Goal: Task Accomplishment & Management: Complete application form

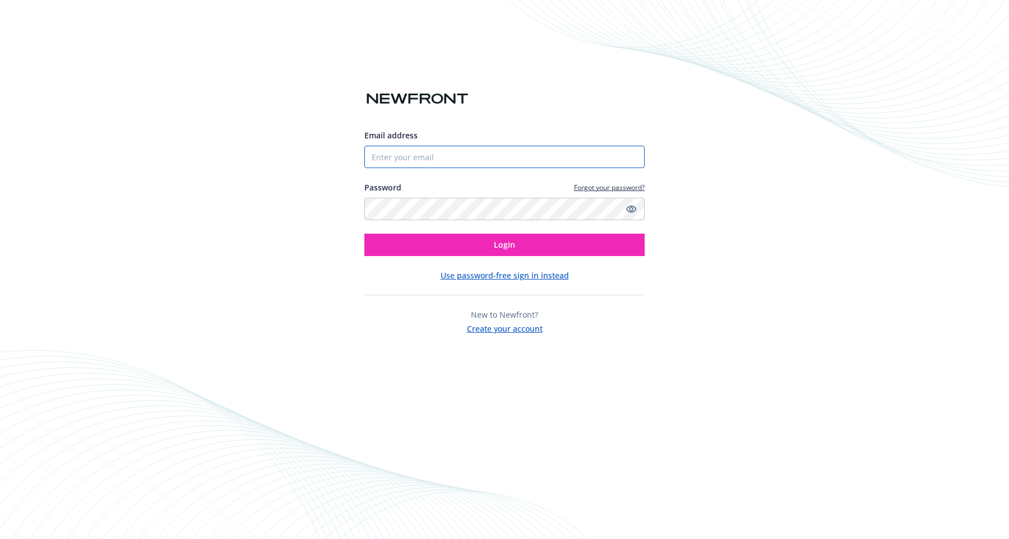
click at [452, 152] on input "Email address" at bounding box center [504, 157] width 280 height 22
click at [0, 539] on com-1password-button at bounding box center [0, 539] width 0 height 0
type input "[PERSON_NAME][EMAIL_ADDRESS][PERSON_NAME]"
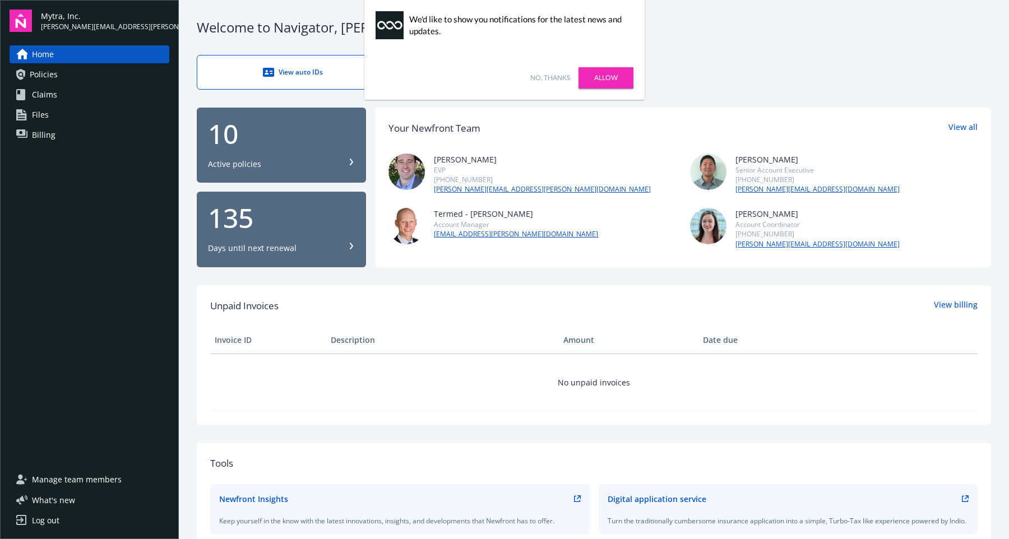
click at [597, 79] on link "Allow" at bounding box center [605, 77] width 55 height 21
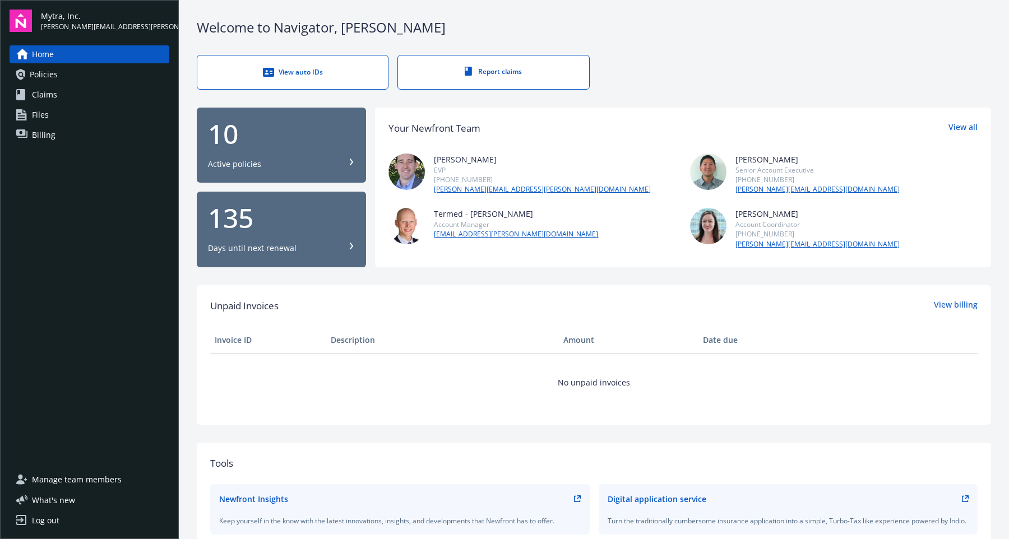
click at [67, 89] on link "Claims" at bounding box center [90, 95] width 160 height 18
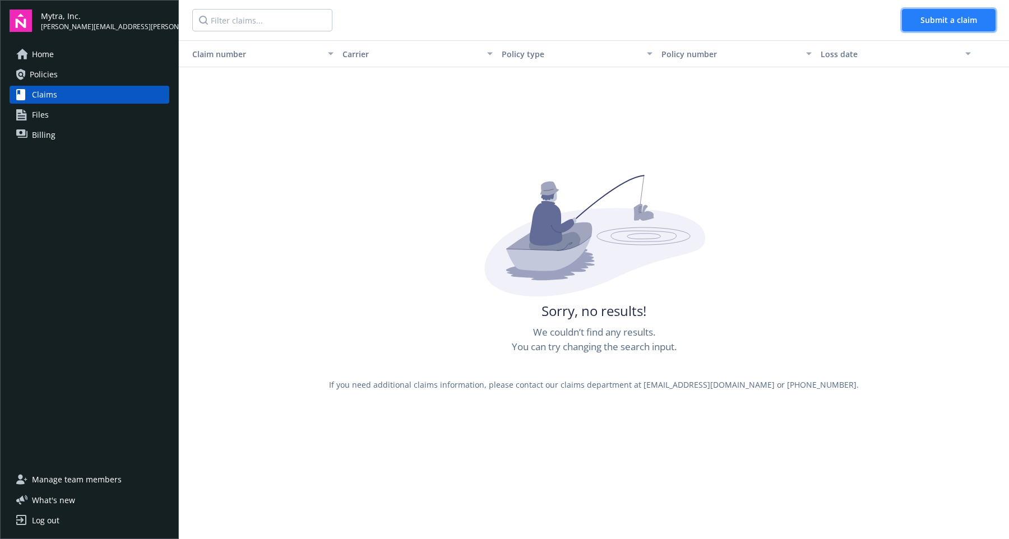
click at [938, 17] on span "Submit a claim" at bounding box center [948, 20] width 57 height 11
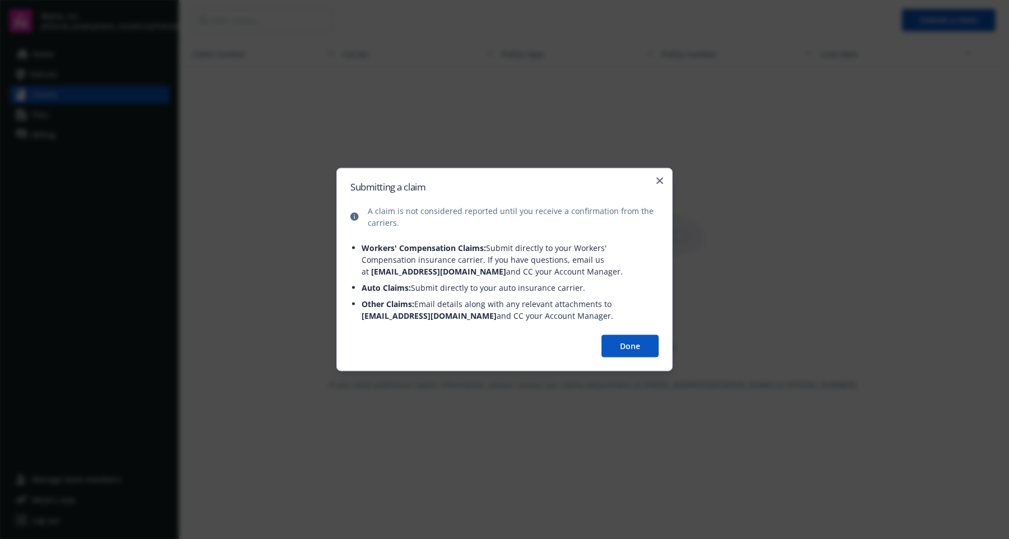
click at [621, 349] on button "Done" at bounding box center [629, 346] width 57 height 22
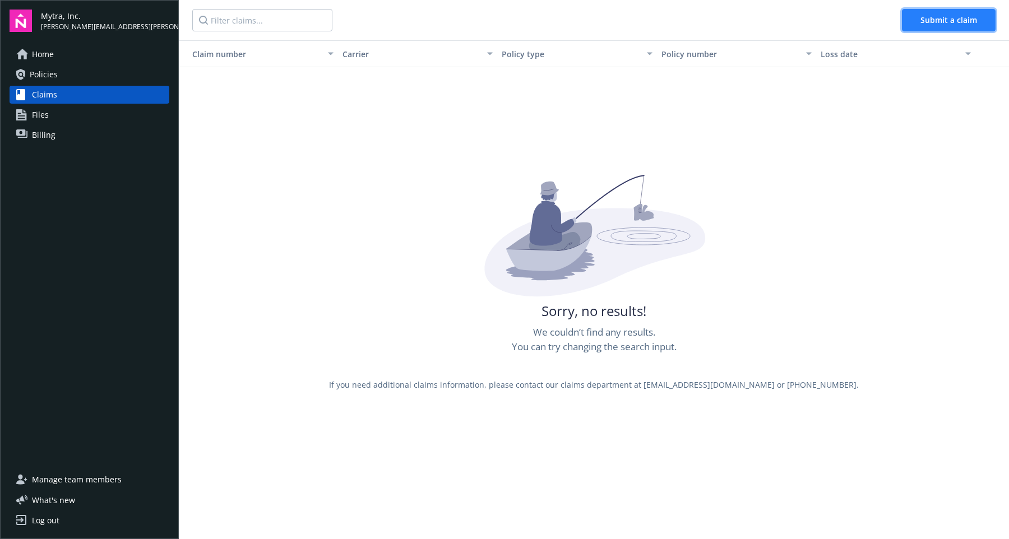
click at [918, 25] on button "Submit a claim" at bounding box center [949, 20] width 94 height 22
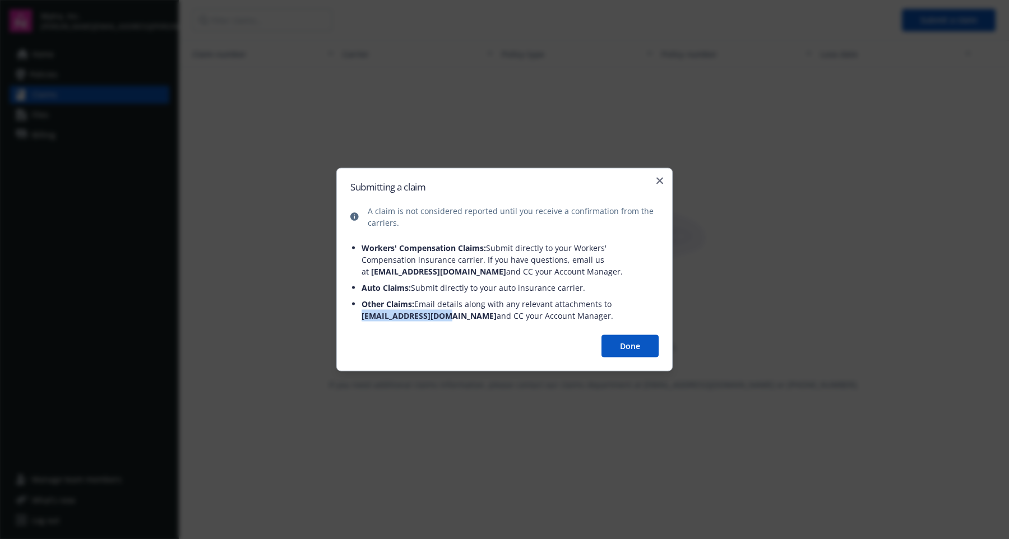
drag, startPoint x: 448, startPoint y: 316, endPoint x: 346, endPoint y: 316, distance: 102.0
click at [346, 316] on div "Submitting a claim A claim is not considered reported until you receive a confi…" at bounding box center [504, 269] width 336 height 203
copy span "[EMAIL_ADDRESS][DOMAIN_NAME]"
click at [551, 300] on span "Other Claims: Email details along with any relevant attachments to [EMAIL_ADDRE…" at bounding box center [487, 310] width 252 height 22
click at [646, 348] on button "Done" at bounding box center [629, 346] width 57 height 22
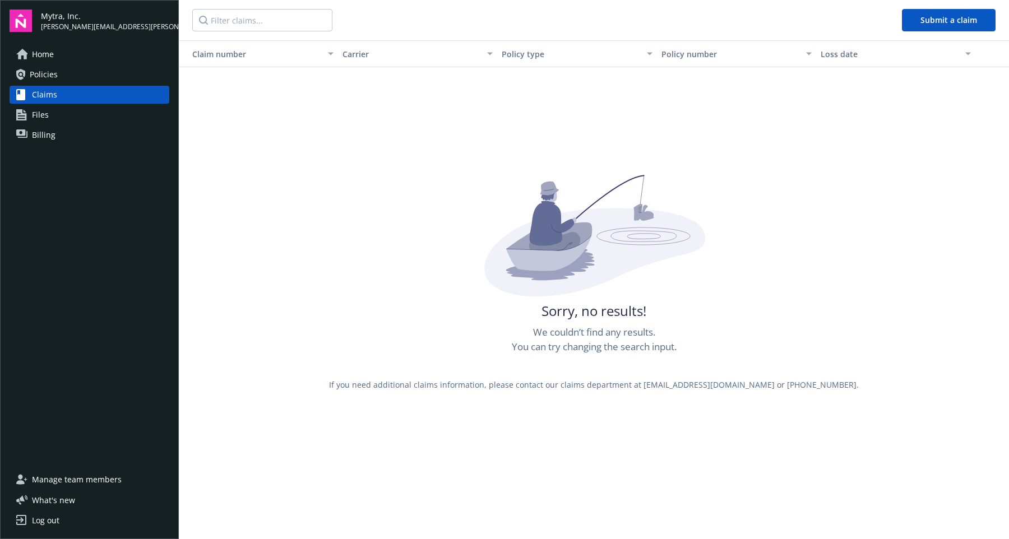
click at [69, 77] on link "Policies" at bounding box center [90, 75] width 160 height 18
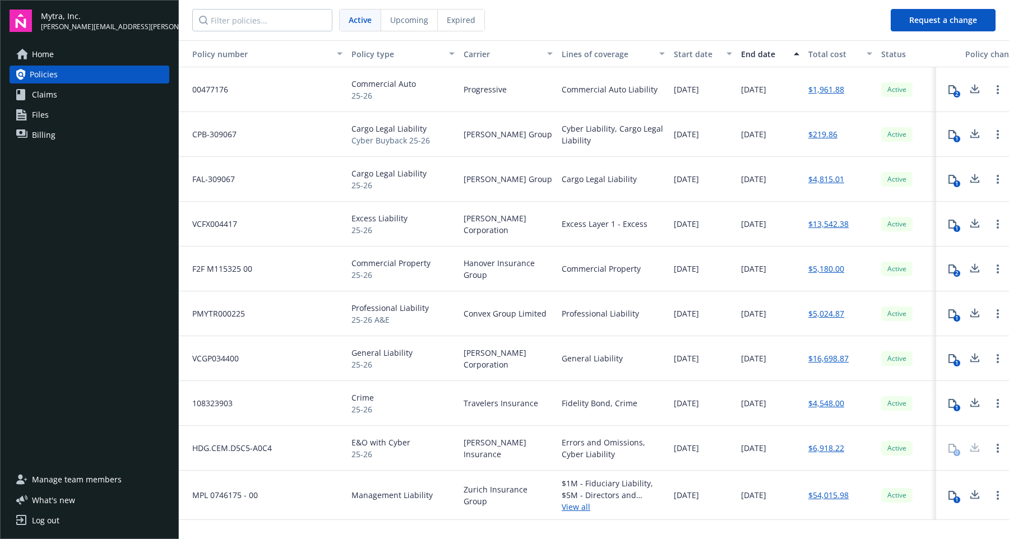
click at [580, 508] on link "View all" at bounding box center [613, 507] width 103 height 12
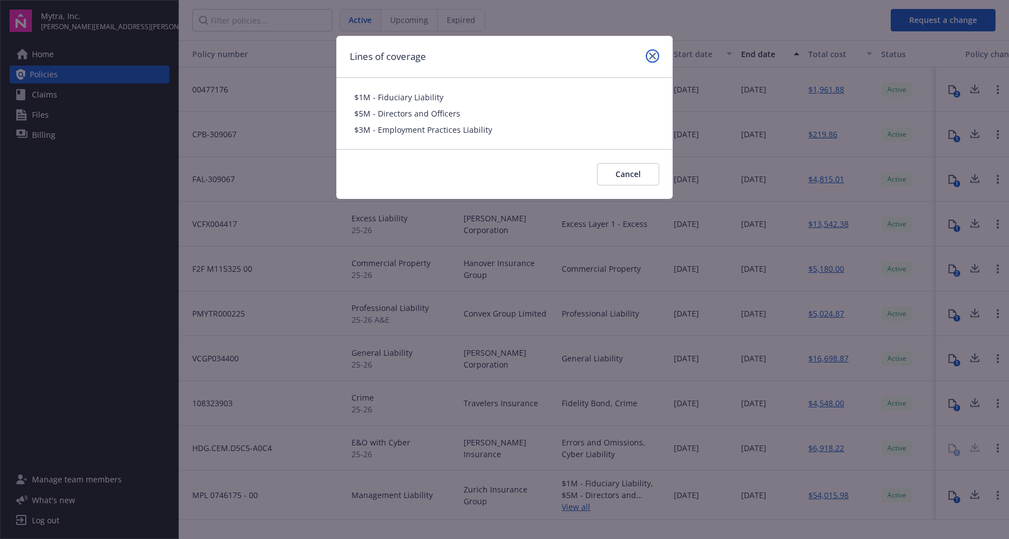
click at [650, 57] on icon "close" at bounding box center [652, 56] width 7 height 7
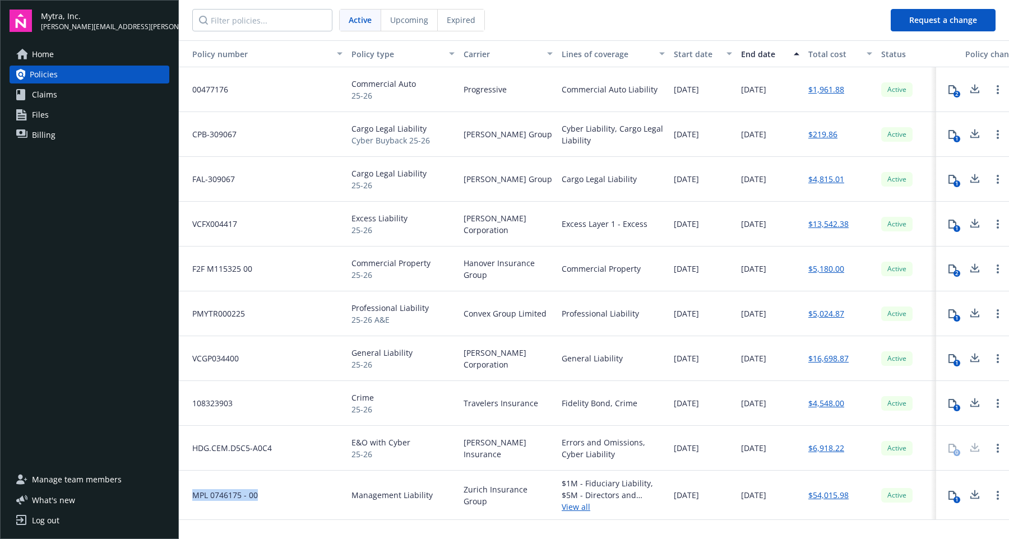
drag, startPoint x: 258, startPoint y: 494, endPoint x: 183, endPoint y: 493, distance: 75.7
click at [183, 493] on div "MPL 0746175 - 00" at bounding box center [263, 495] width 168 height 49
copy span "MPL 0746175 - 00"
